Goal: Task Accomplishment & Management: Manage account settings

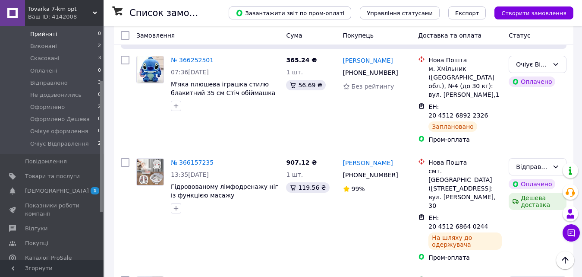
scroll to position [129, 0]
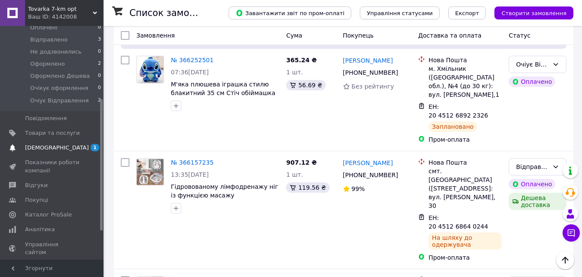
click at [58, 144] on span "[DEMOGRAPHIC_DATA]" at bounding box center [52, 148] width 55 height 8
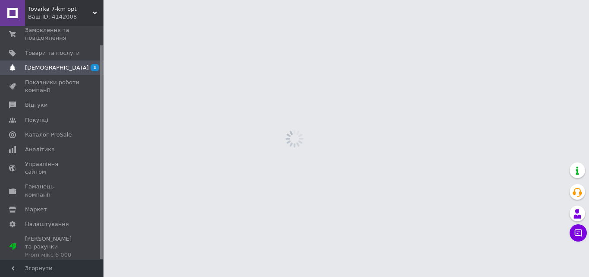
scroll to position [21, 0]
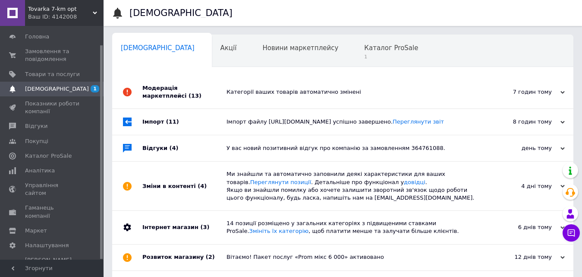
click at [361, 92] on div "Категорії ваших товарів автоматично змінені" at bounding box center [353, 92] width 252 height 8
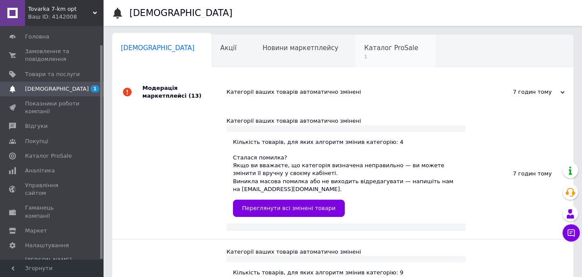
click at [364, 50] on span "Каталог ProSale" at bounding box center [391, 48] width 54 height 8
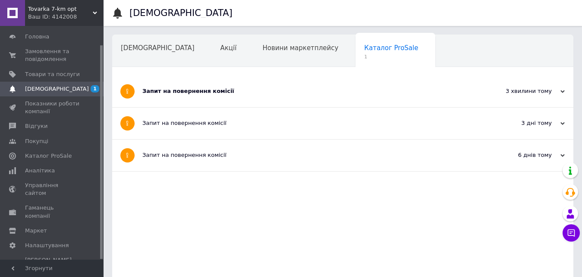
click at [333, 94] on div "Запит на повернення комісії" at bounding box center [310, 91] width 336 height 8
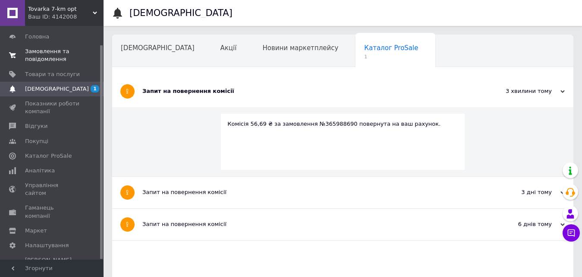
click at [43, 50] on span "Замовлення та повідомлення" at bounding box center [52, 55] width 55 height 16
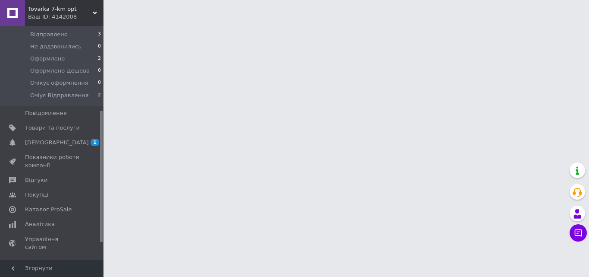
scroll to position [150, 0]
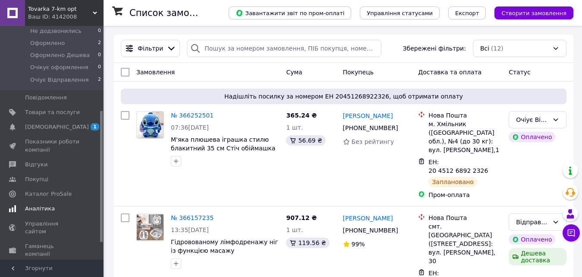
click at [57, 201] on link "Аналітика" at bounding box center [53, 208] width 106 height 15
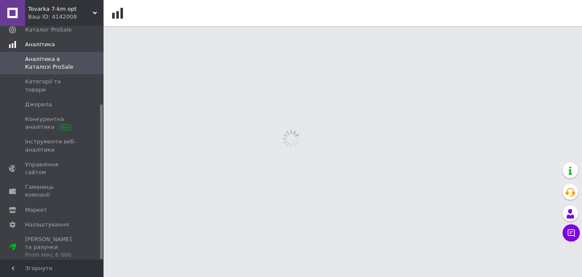
scroll to position [118, 0]
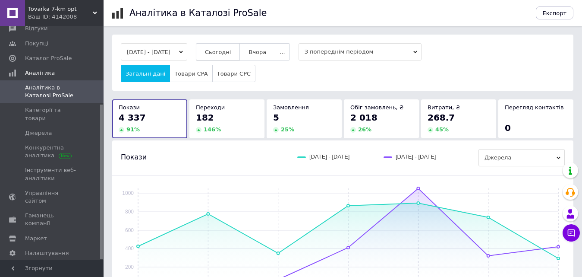
click at [240, 46] on button "Сьогодні" at bounding box center [218, 51] width 44 height 17
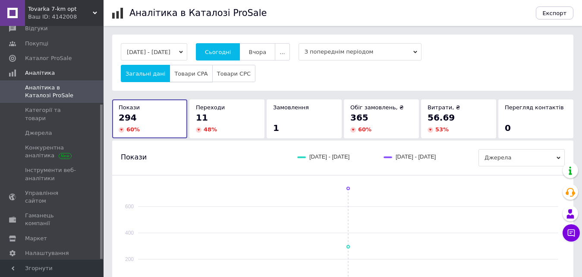
click at [196, 77] on button "Товари CPA" at bounding box center [191, 73] width 43 height 17
